Goal: Information Seeking & Learning: Learn about a topic

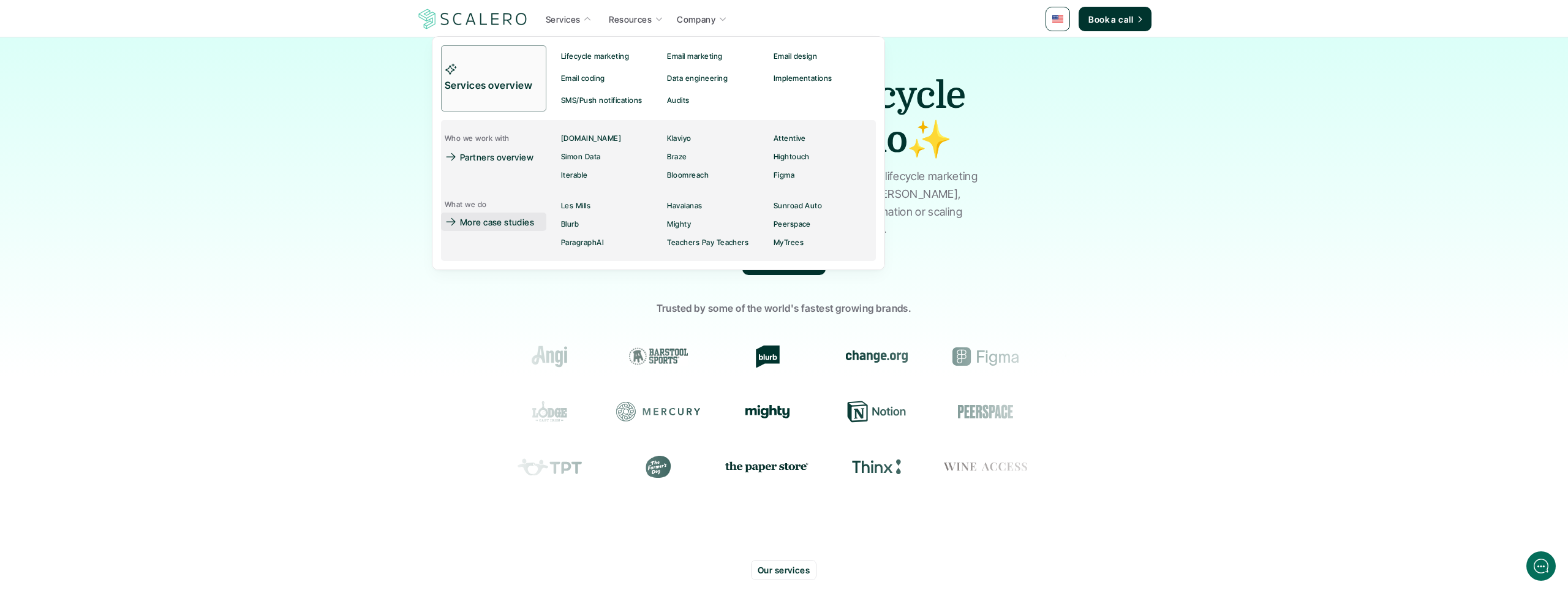
click at [522, 221] on p "More case studies" at bounding box center [497, 222] width 74 height 13
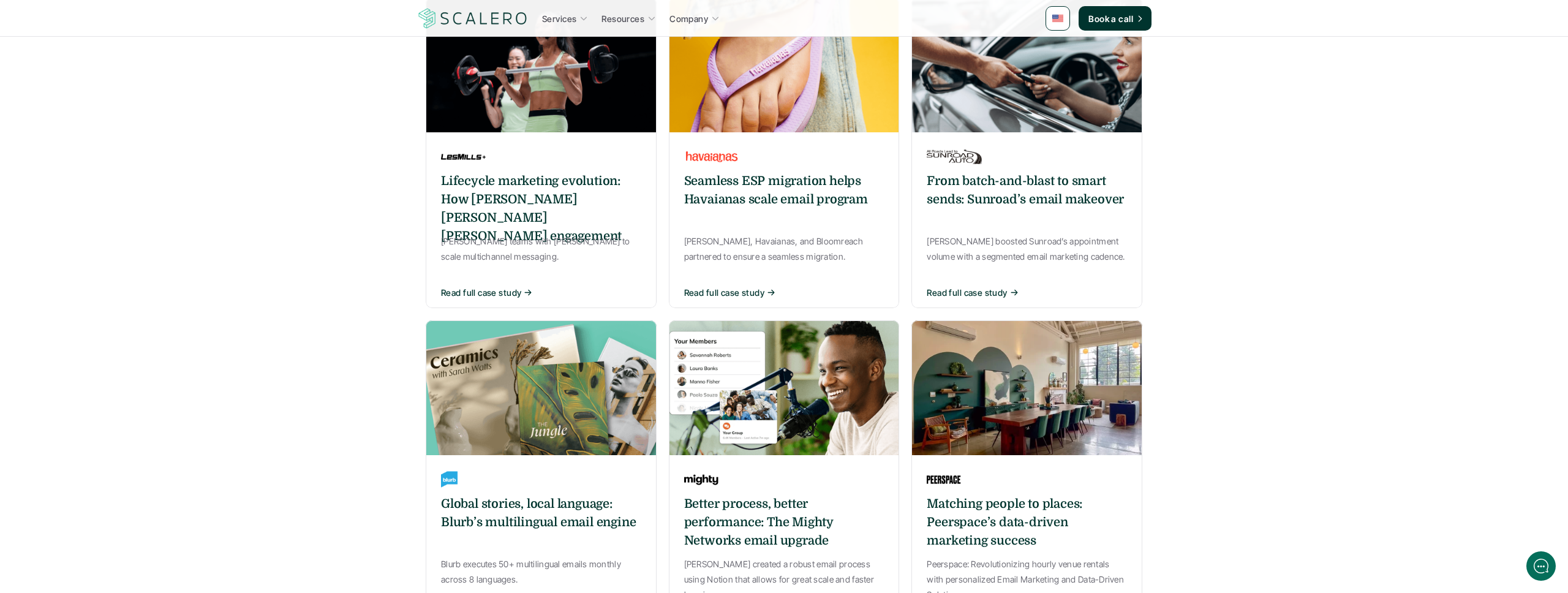
scroll to position [255, 0]
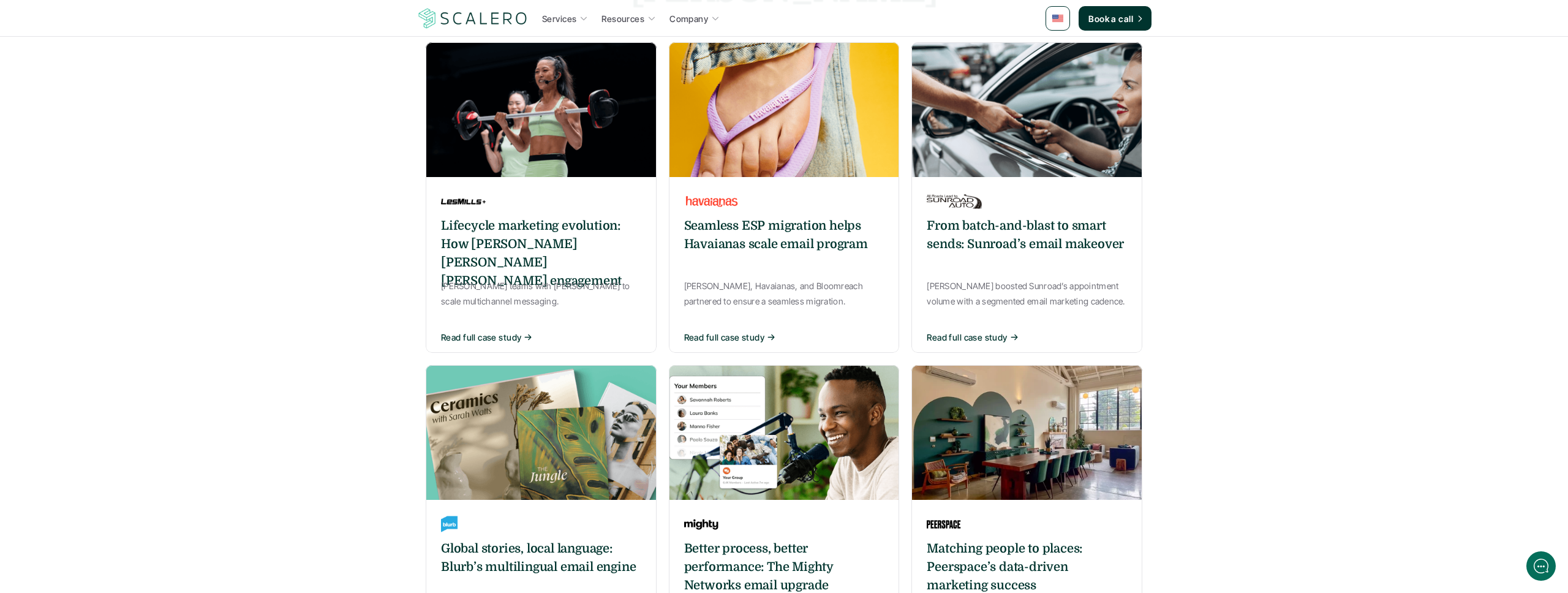
click at [583, 217] on h6 "Lifecycle marketing evolution: How [PERSON_NAME] [PERSON_NAME] [PERSON_NAME] en…" at bounding box center [542, 254] width 201 height 74
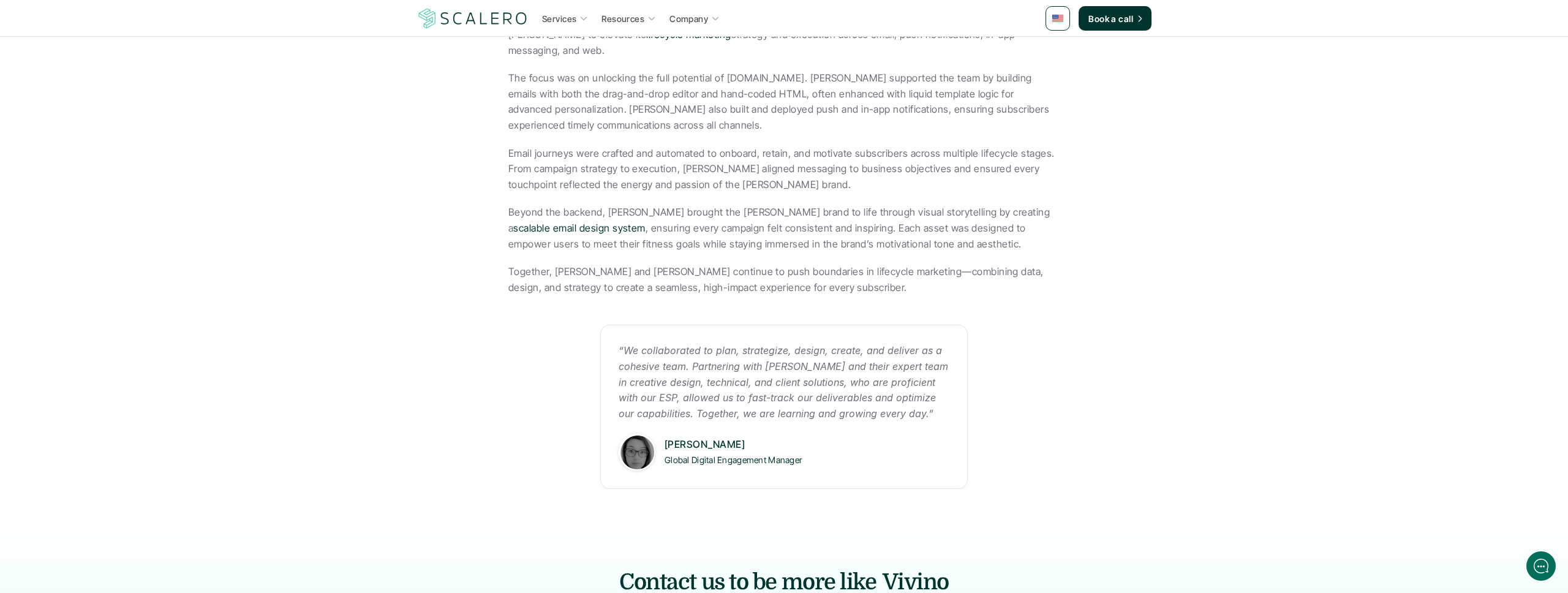
scroll to position [416, 0]
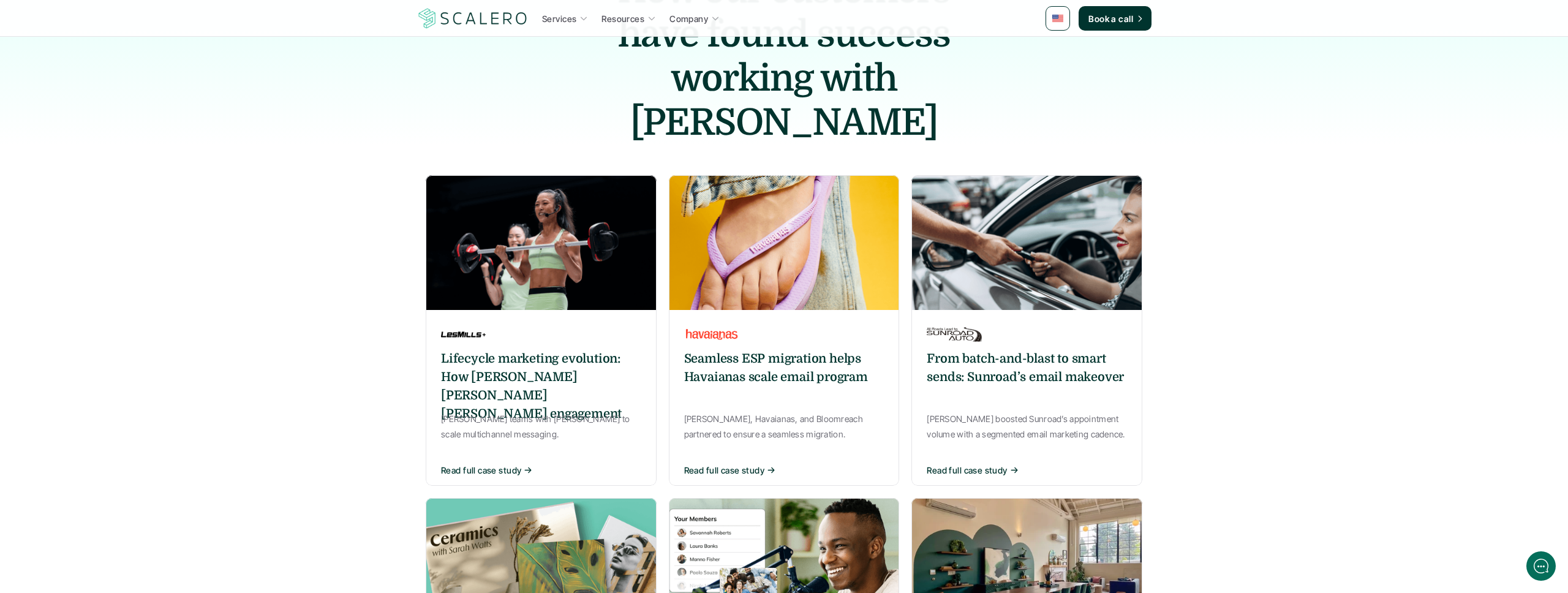
scroll to position [123, 0]
click at [751, 315] on div "Seamless ESP migration helps Havaianas scale email program [PERSON_NAME], Havai…" at bounding box center [785, 400] width 231 height 169
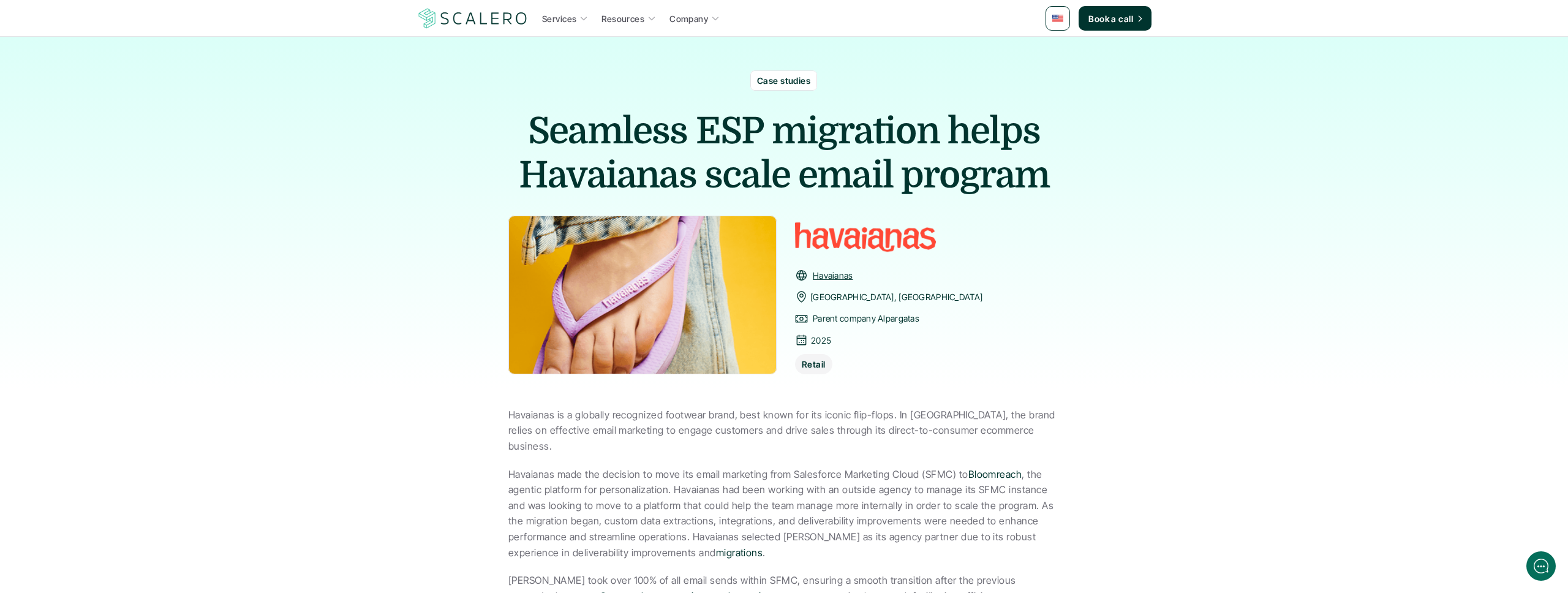
click at [514, 22] on img at bounding box center [473, 18] width 112 height 23
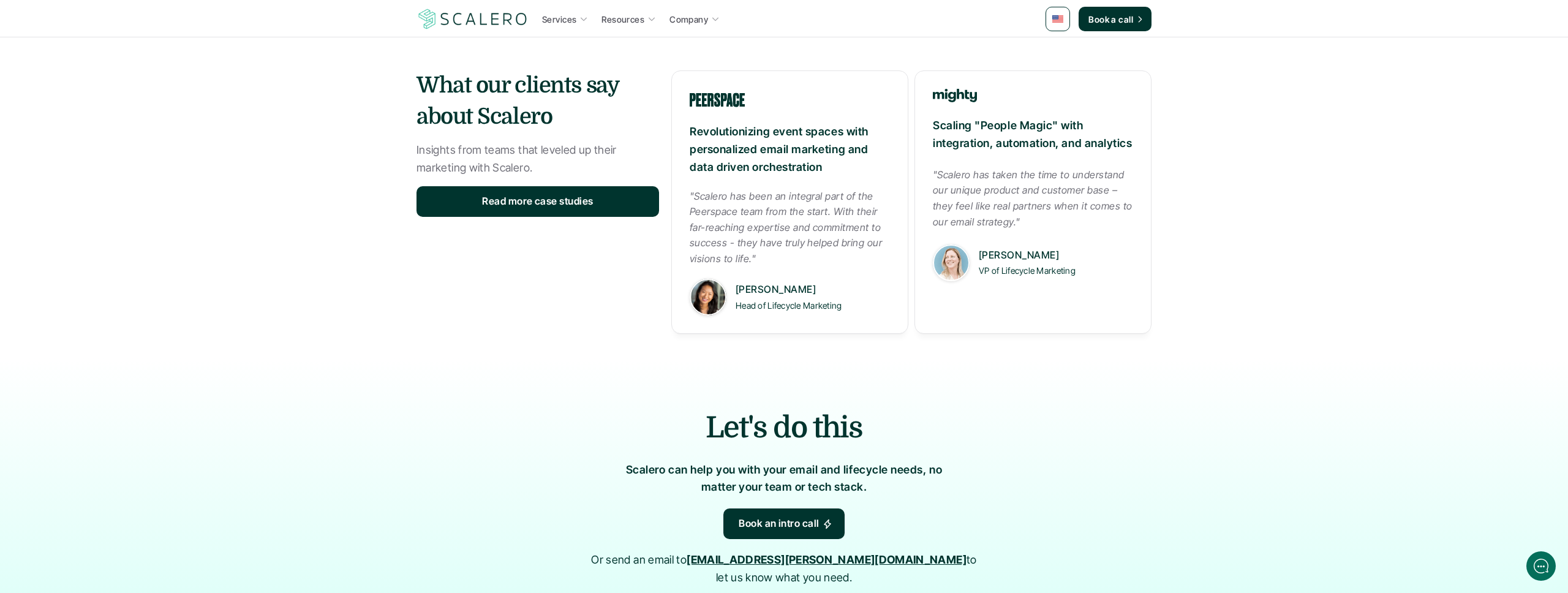
scroll to position [1953, 0]
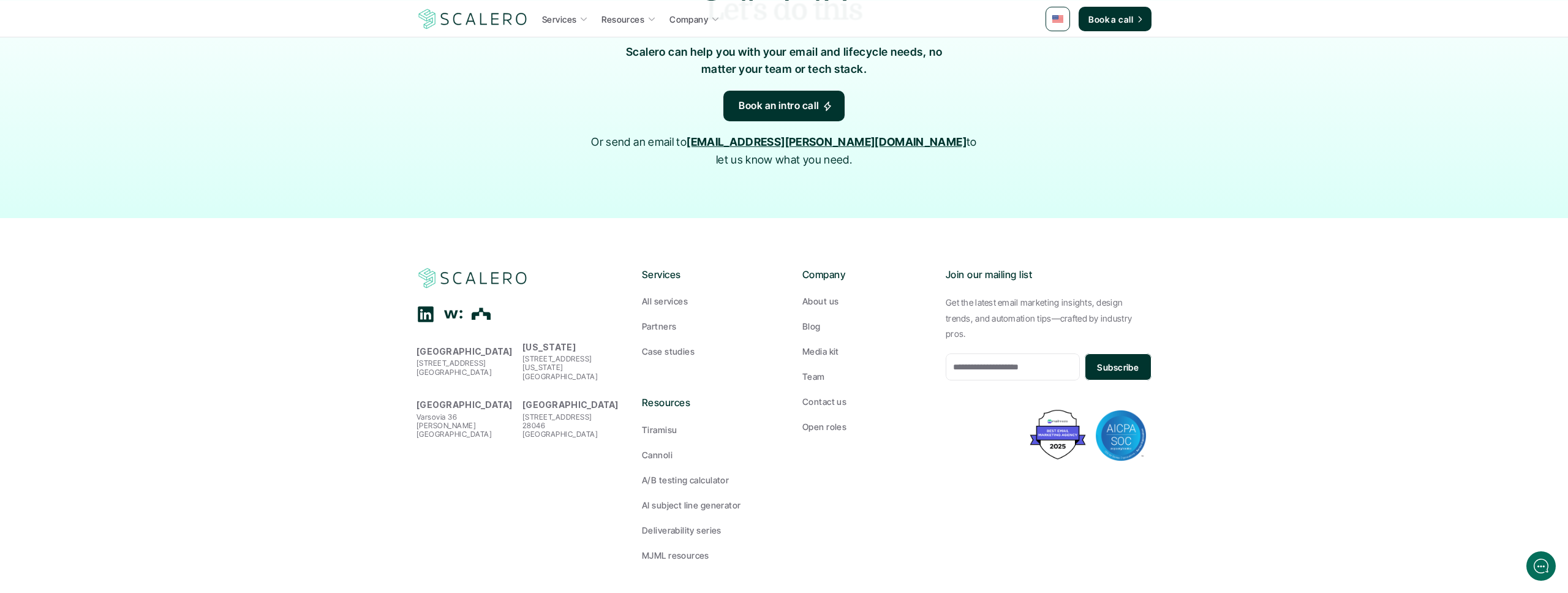
click at [672, 294] on p "All services" at bounding box center [664, 301] width 46 height 13
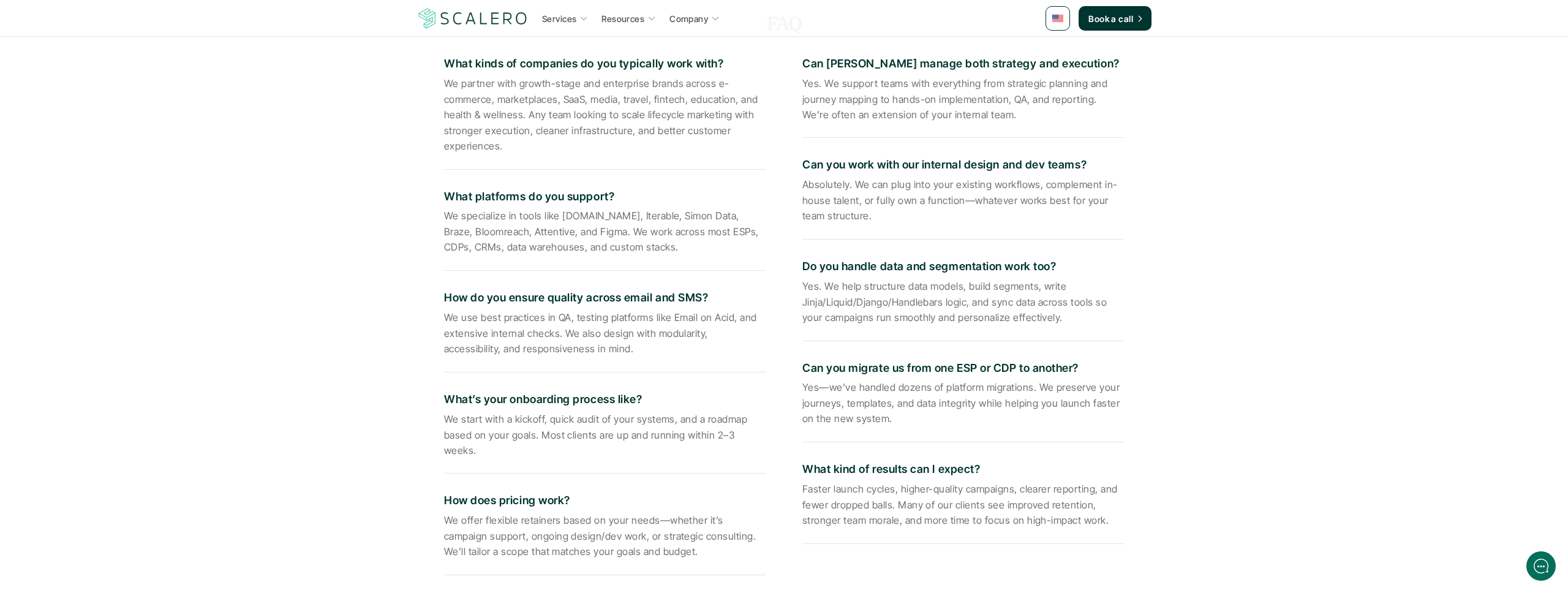
scroll to position [2332, 0]
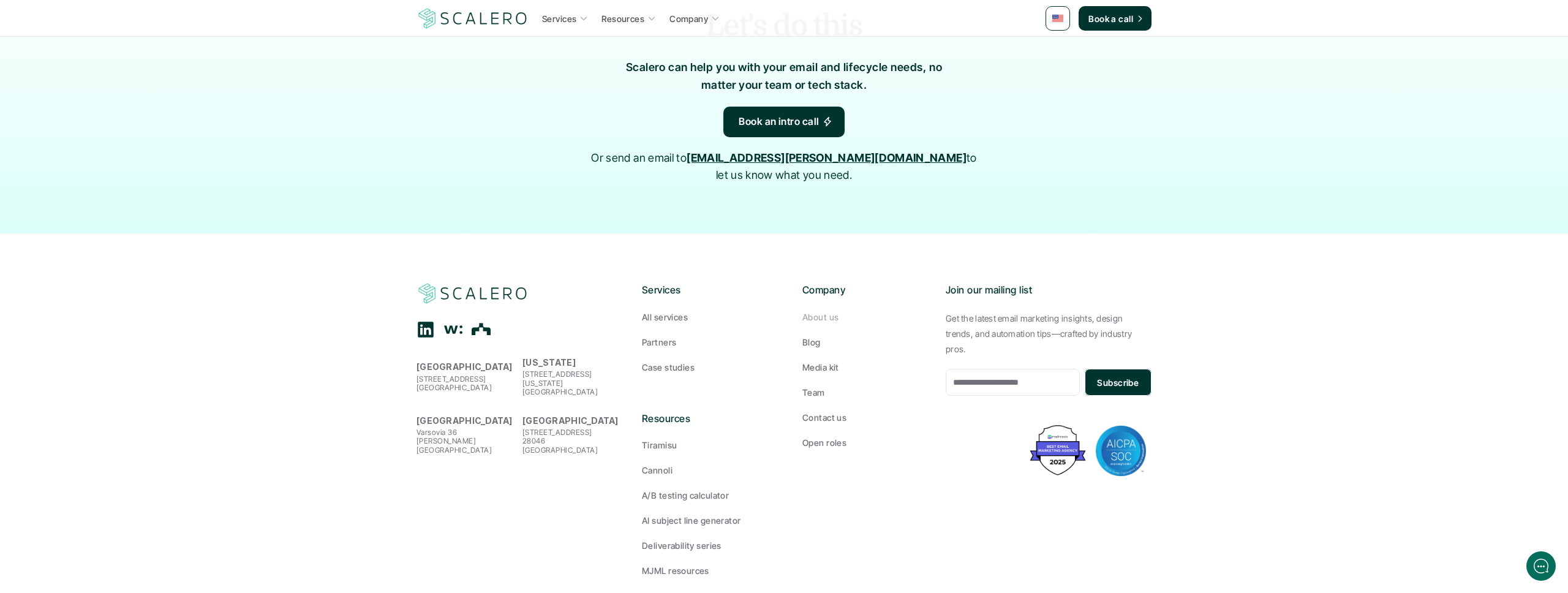
click at [821, 311] on p "About us" at bounding box center [820, 317] width 36 height 13
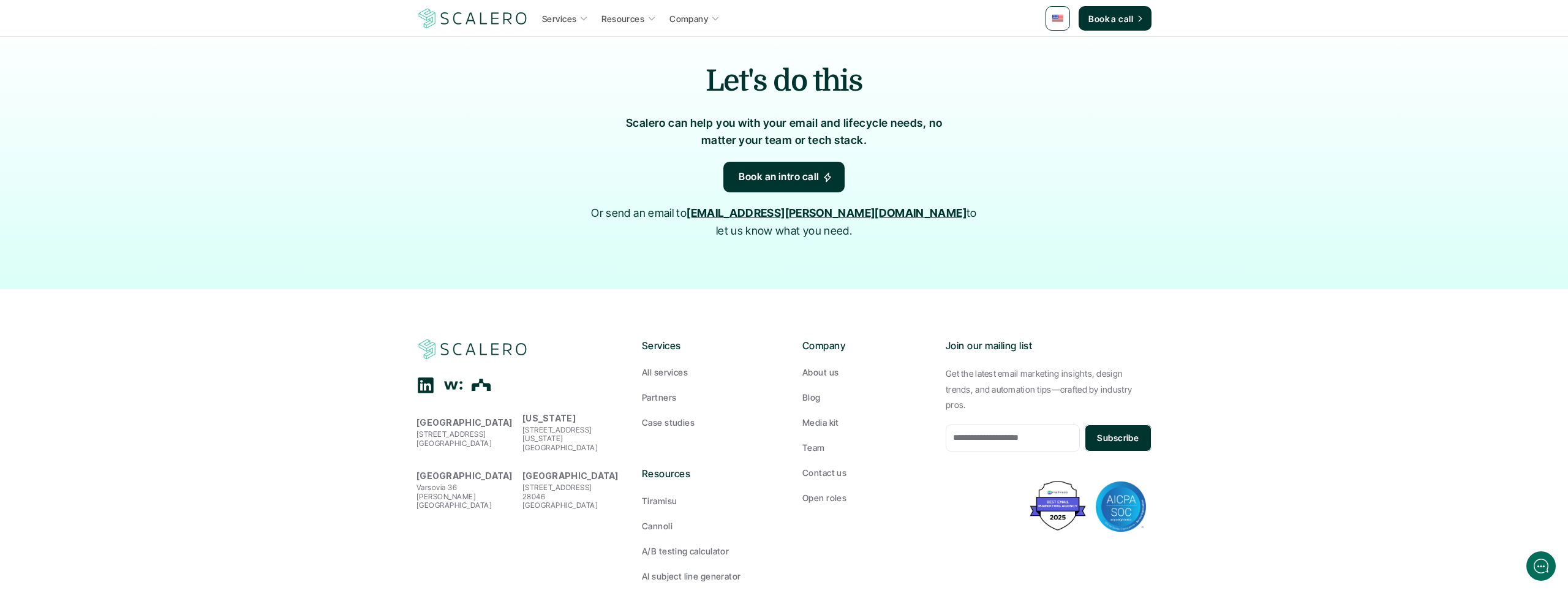
scroll to position [1276, 0]
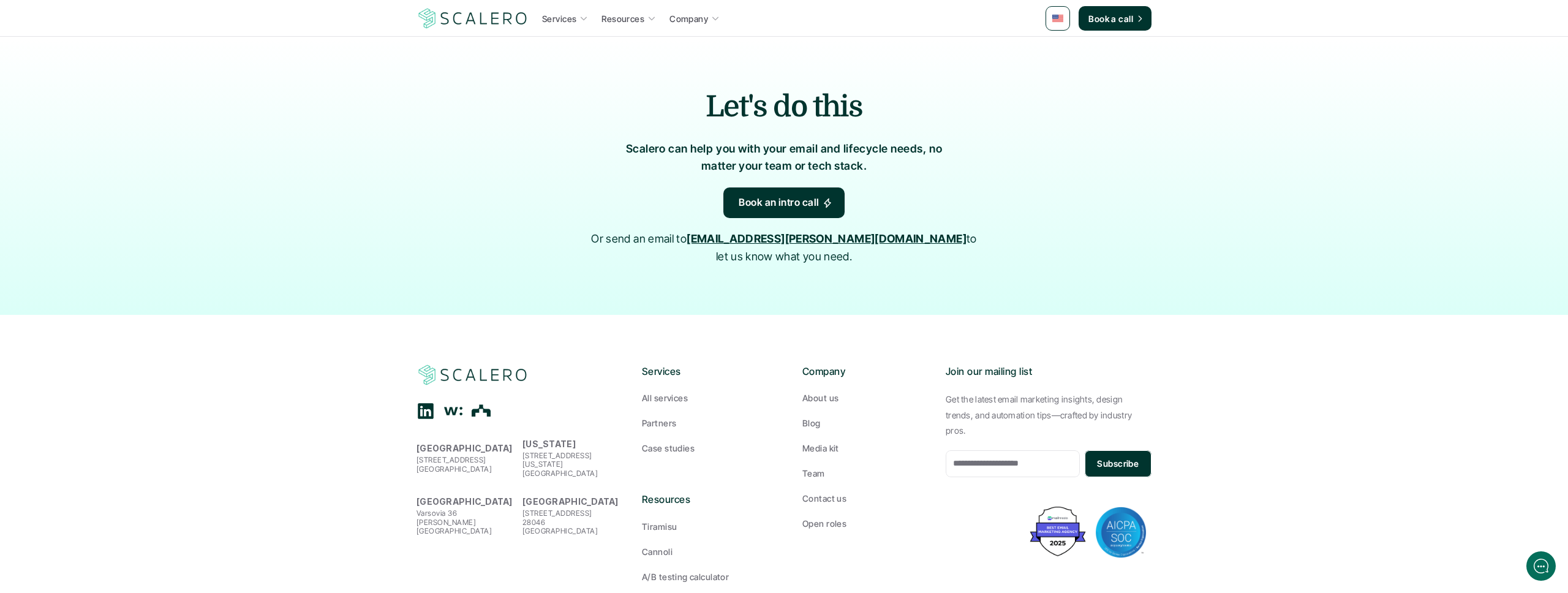
drag, startPoint x: 804, startPoint y: 227, endPoint x: 753, endPoint y: 229, distance: 51.0
click at [753, 230] on p "Or send an email to [EMAIL_ADDRESS][PERSON_NAME][DOMAIN_NAME] to let us know wh…" at bounding box center [784, 248] width 398 height 35
copy strong "[PERSON_NAME][DOMAIN_NAME]"
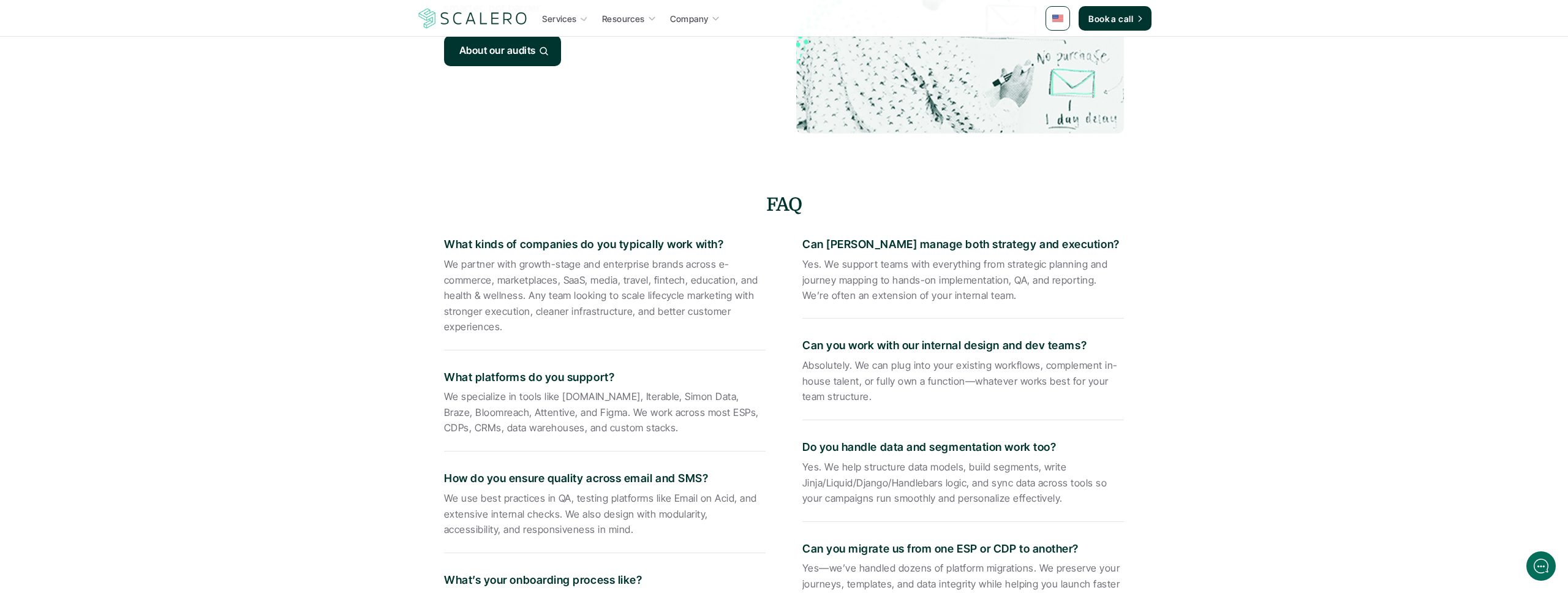
scroll to position [1513, 0]
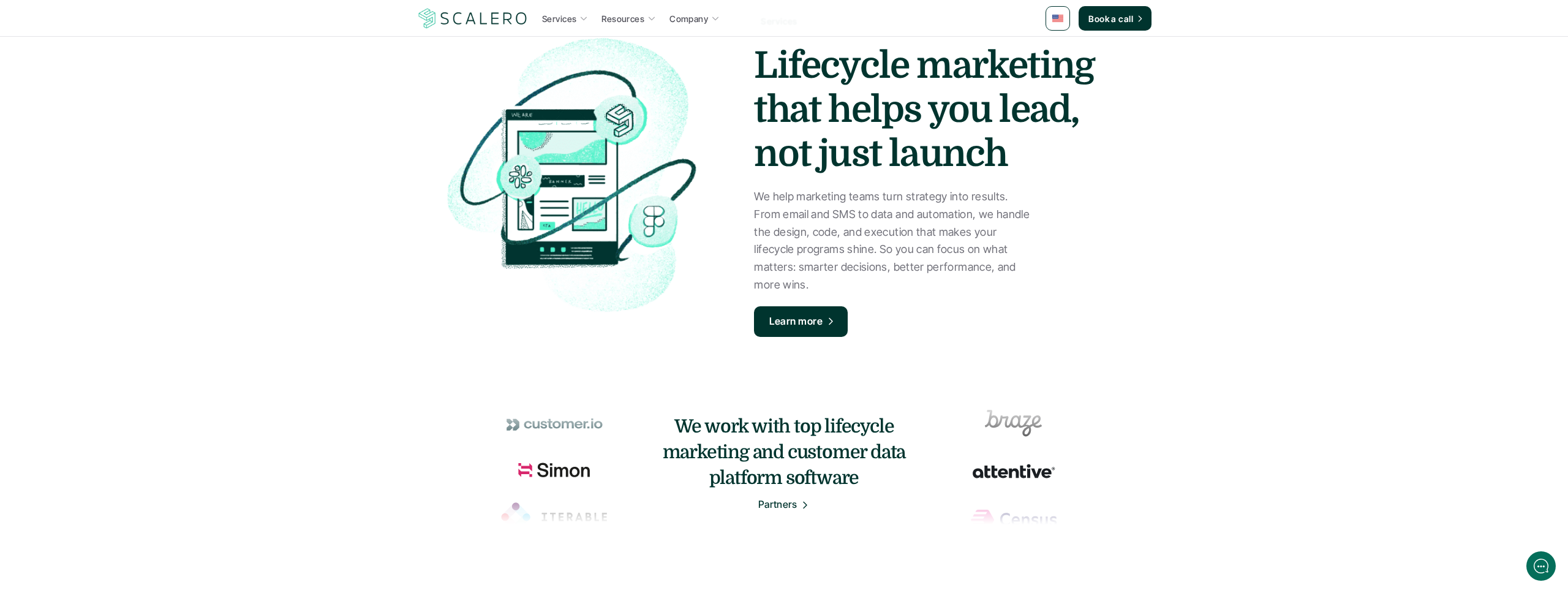
scroll to position [64, 0]
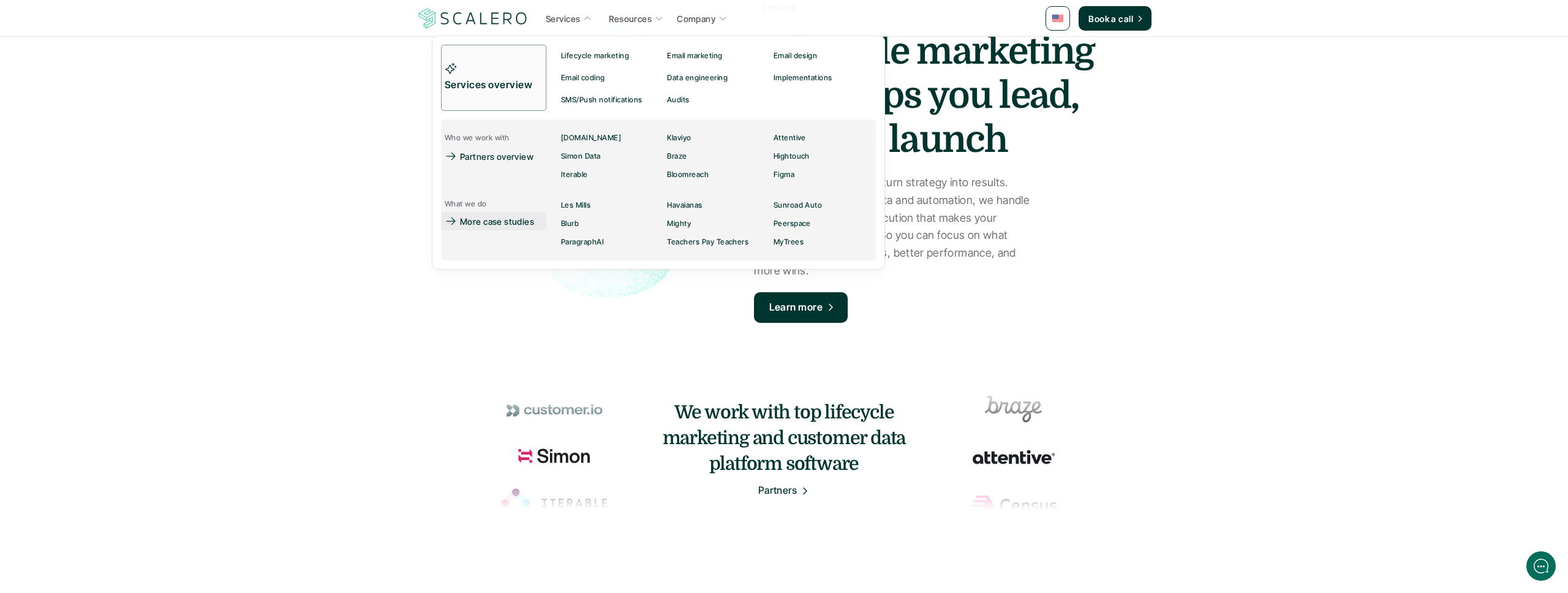
click at [517, 219] on p "More case studies" at bounding box center [497, 221] width 74 height 13
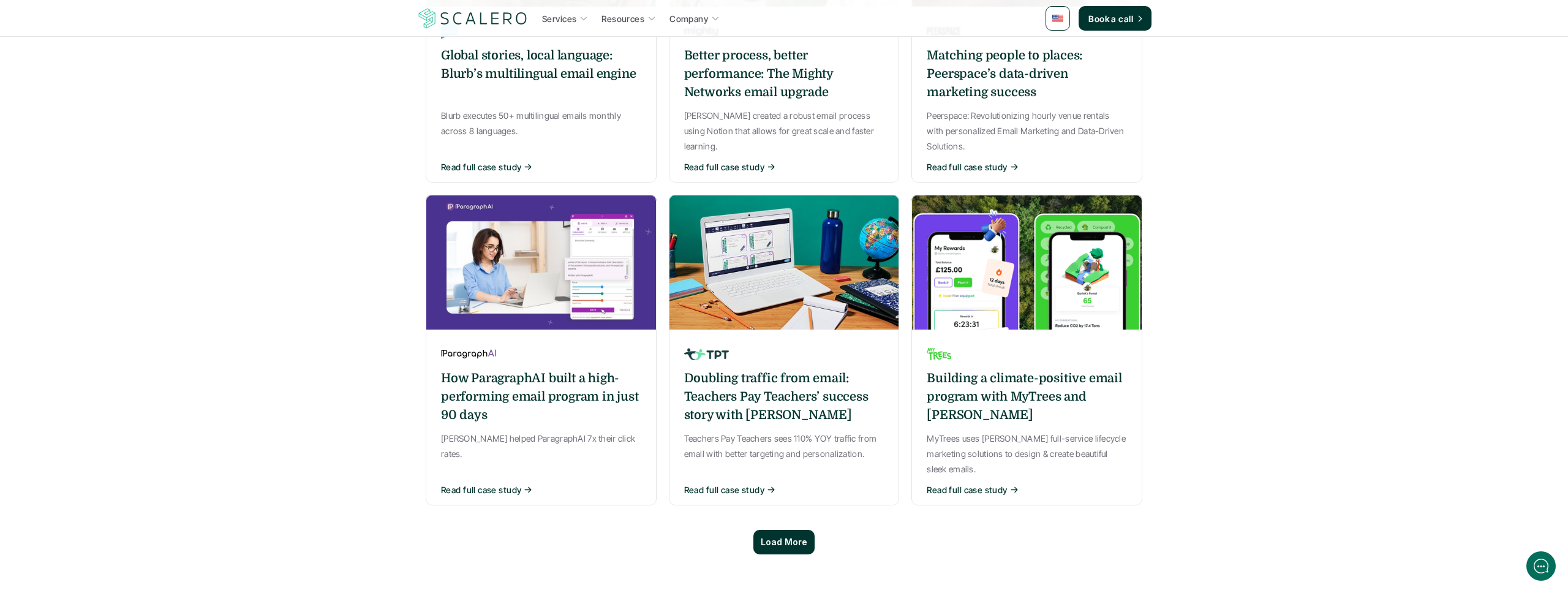
scroll to position [753, 0]
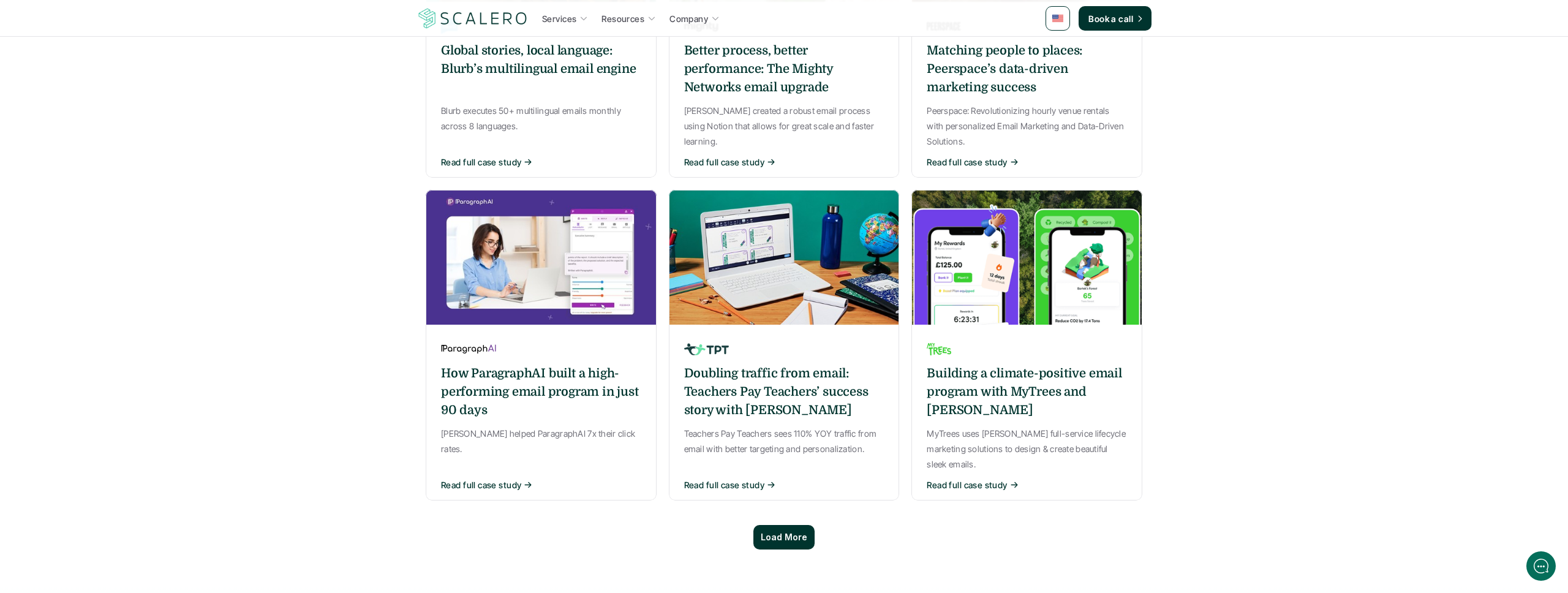
click at [796, 364] on h6 "Doubling traffic from email: Teachers Pay Teachers’ success story with [PERSON_…" at bounding box center [785, 392] width 201 height 55
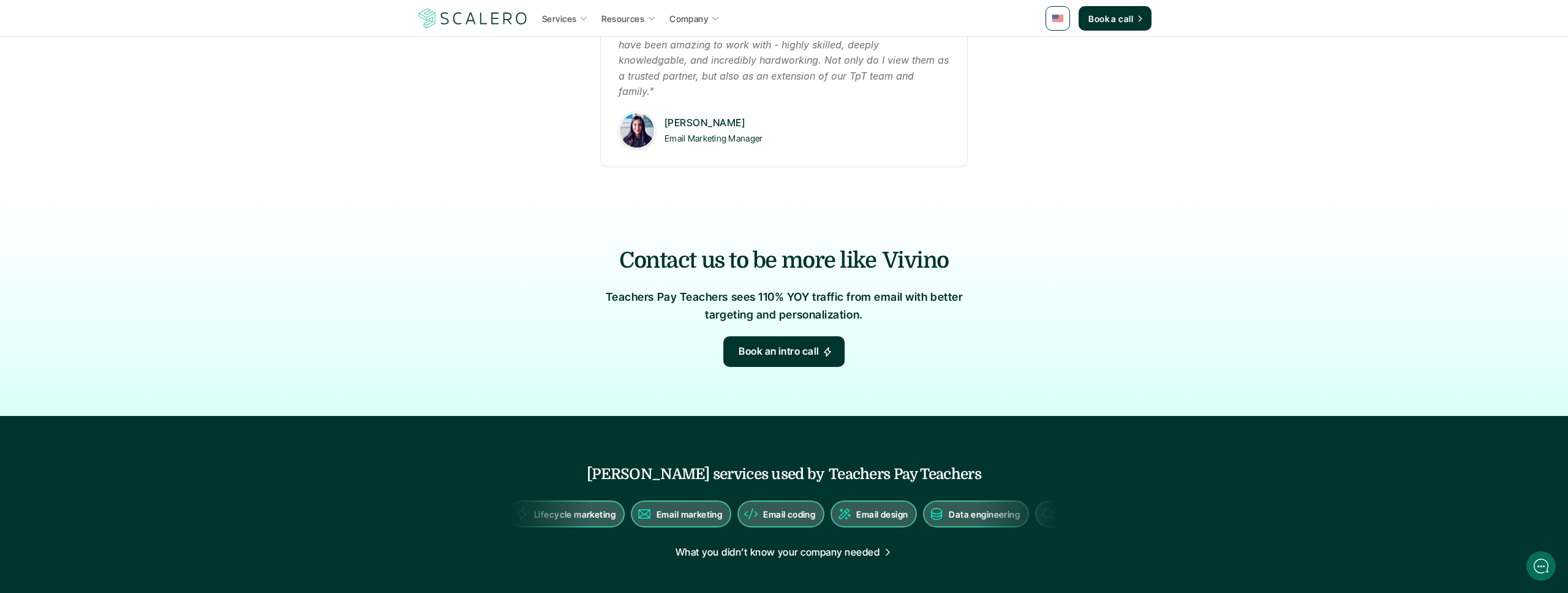
scroll to position [895, 0]
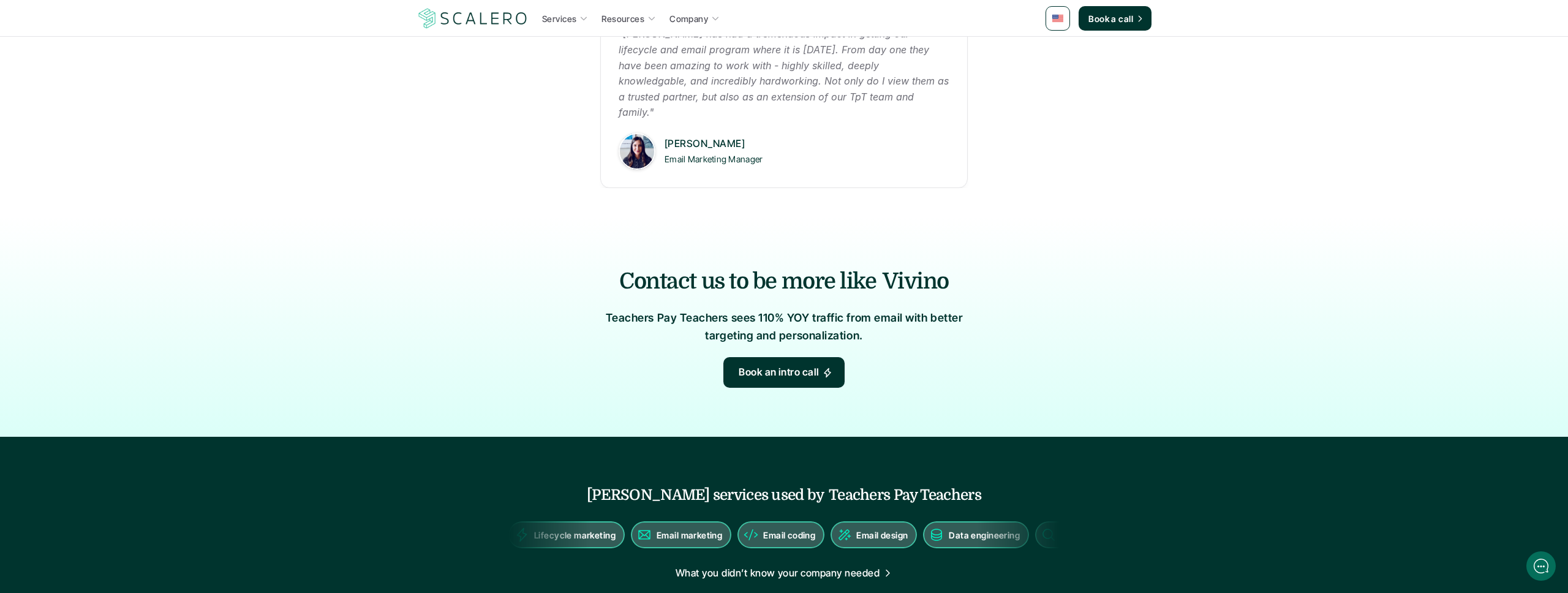
click at [779, 310] on p "Teachers Pay Teachers sees 110% YOY traffic from email with better targeting an…" at bounding box center [784, 327] width 368 height 35
drag, startPoint x: 807, startPoint y: 270, endPoint x: 758, endPoint y: 268, distance: 49.0
click at [758, 310] on p "Teachers Pay Teachers sees 110% YOY traffic from email with better targeting an…" at bounding box center [784, 327] width 368 height 35
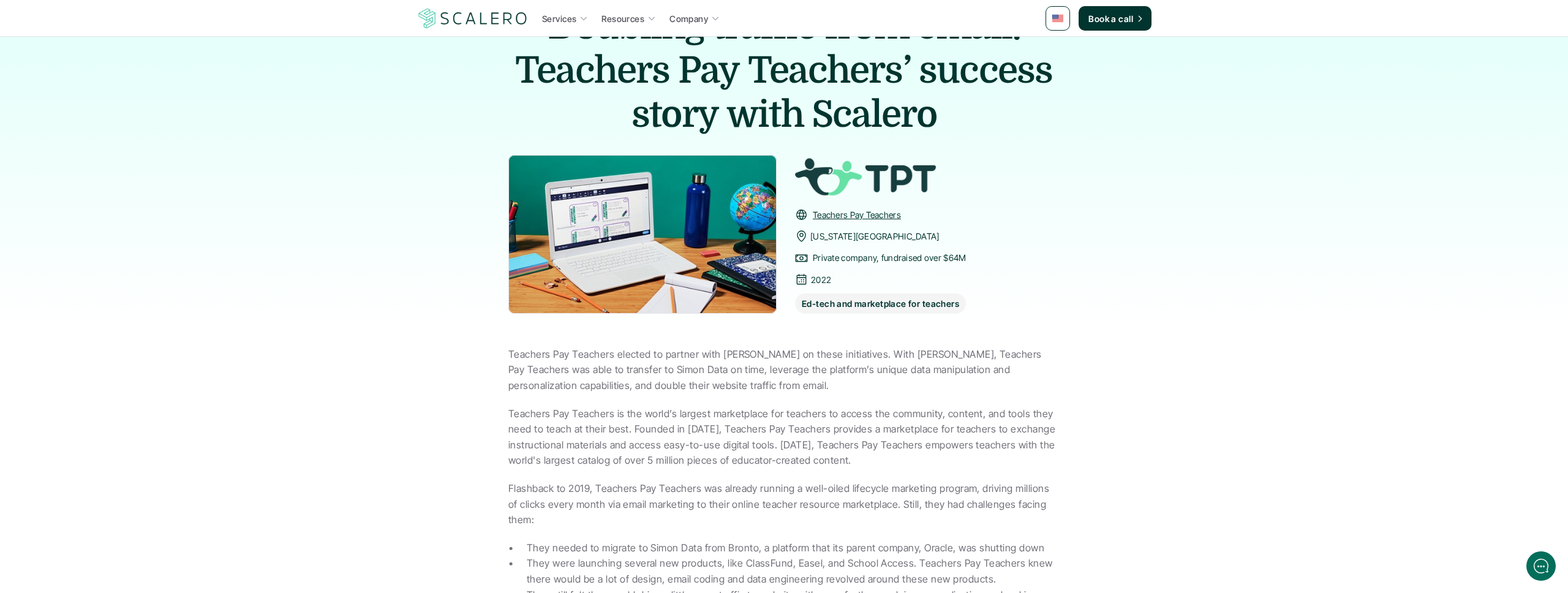
scroll to position [0, 0]
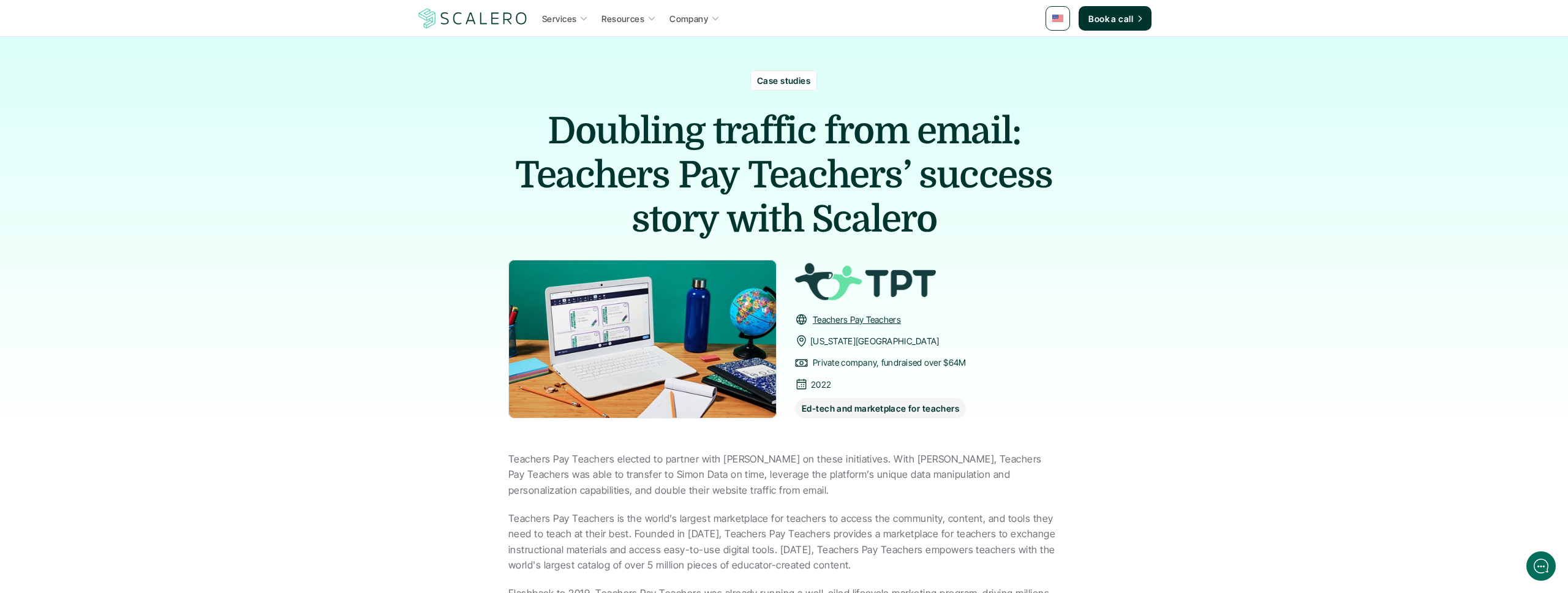
click at [483, 14] on img at bounding box center [473, 18] width 112 height 23
